Goal: Task Accomplishment & Management: Complete application form

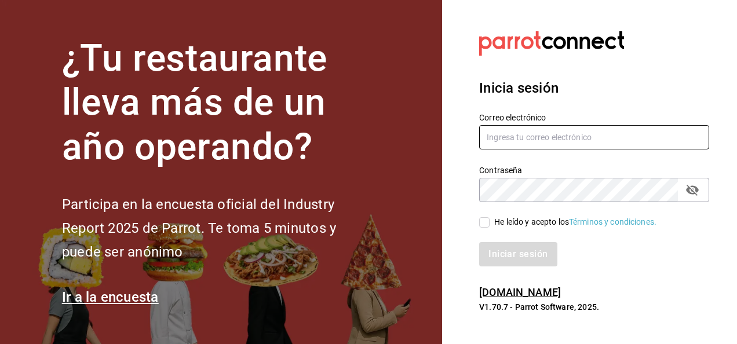
type input "javier.zepeda@grupocosteno.com"
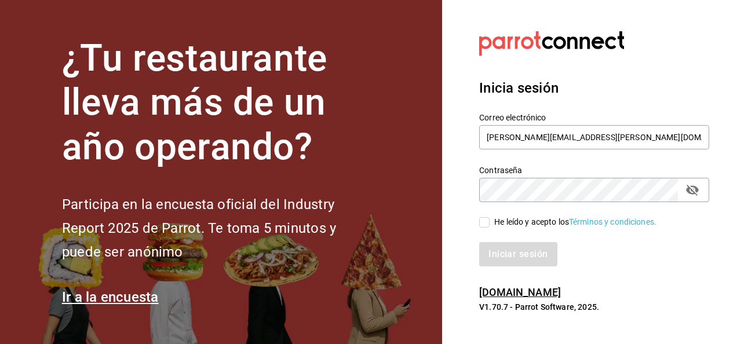
click at [487, 227] on input "He leído y acepto los Términos y condiciones." at bounding box center [484, 222] width 10 height 10
checkbox input "true"
click at [494, 241] on div "Iniciar sesión" at bounding box center [587, 247] width 244 height 38
click at [493, 246] on button "Iniciar sesión" at bounding box center [518, 254] width 79 height 24
